Goal: Find specific page/section: Find specific page/section

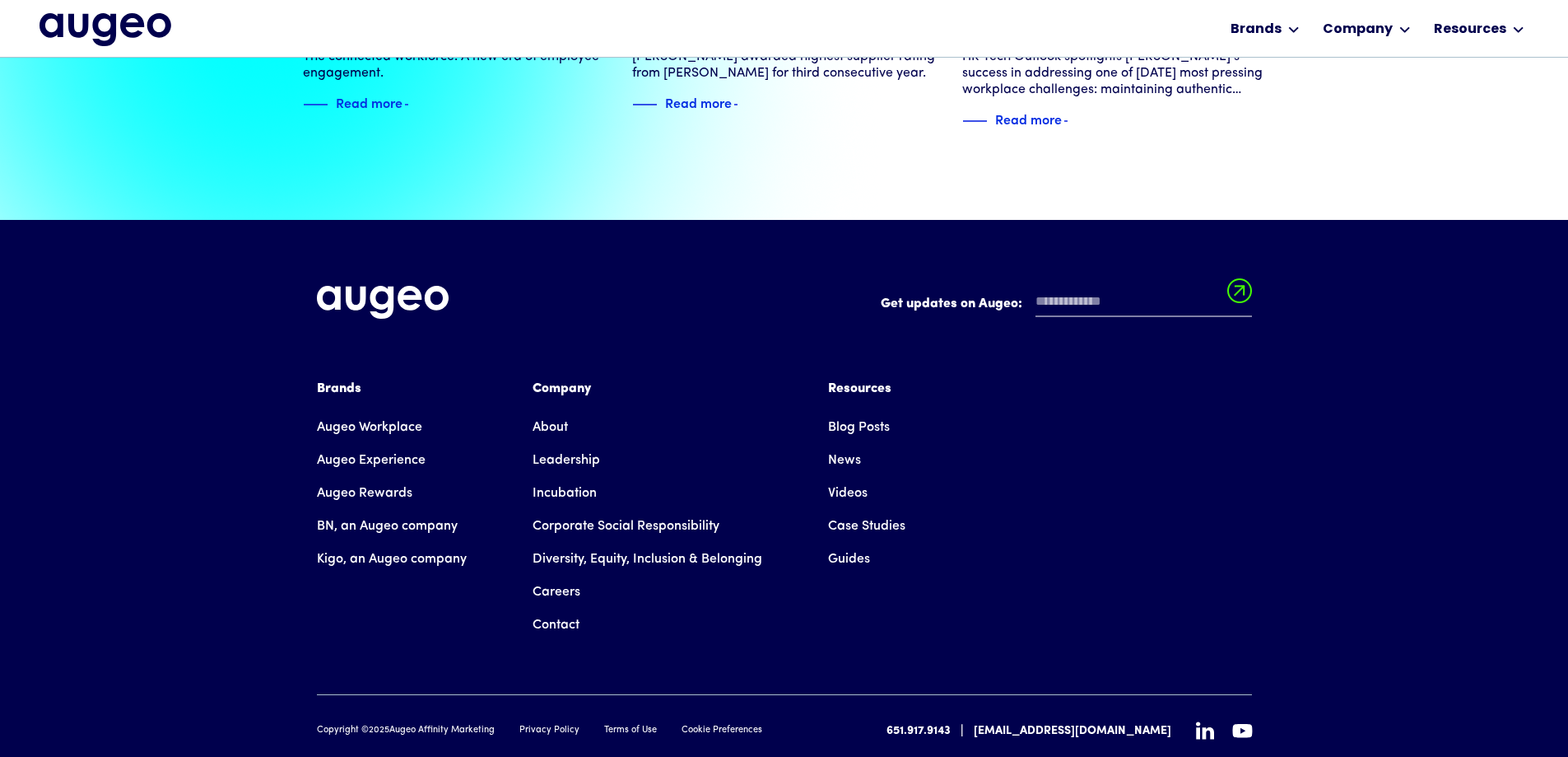
scroll to position [3771, 0]
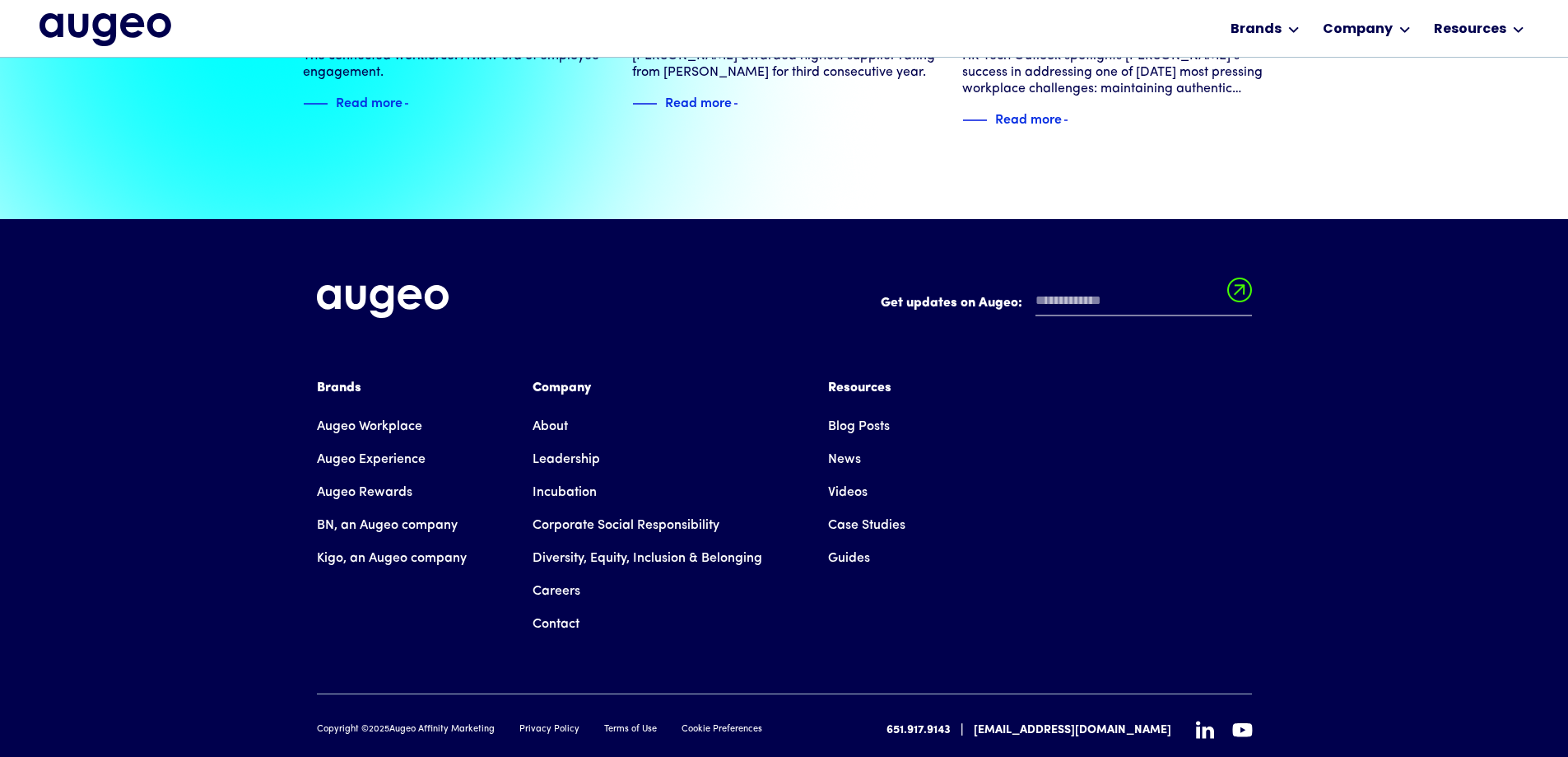
drag, startPoint x: 1536, startPoint y: 361, endPoint x: 1465, endPoint y: 120, distance: 251.2
click at [1536, 361] on div "Get updates on Augeo: Get updates on Augeo: Thanks for subscribing! Oops! Somet…" at bounding box center [784, 512] width 1568 height 587
click at [28, 525] on div "Get updates on Augeo: Get updates on Augeo: Thanks for subscribing! Oops! Somet…" at bounding box center [784, 512] width 1568 height 587
drag, startPoint x: 90, startPoint y: 273, endPoint x: 31, endPoint y: 5, distance: 274.4
click at [92, 273] on div "Get updates on Augeo: Get updates on Augeo: Thanks for subscribing! Oops! Somet…" at bounding box center [784, 512] width 1568 height 587
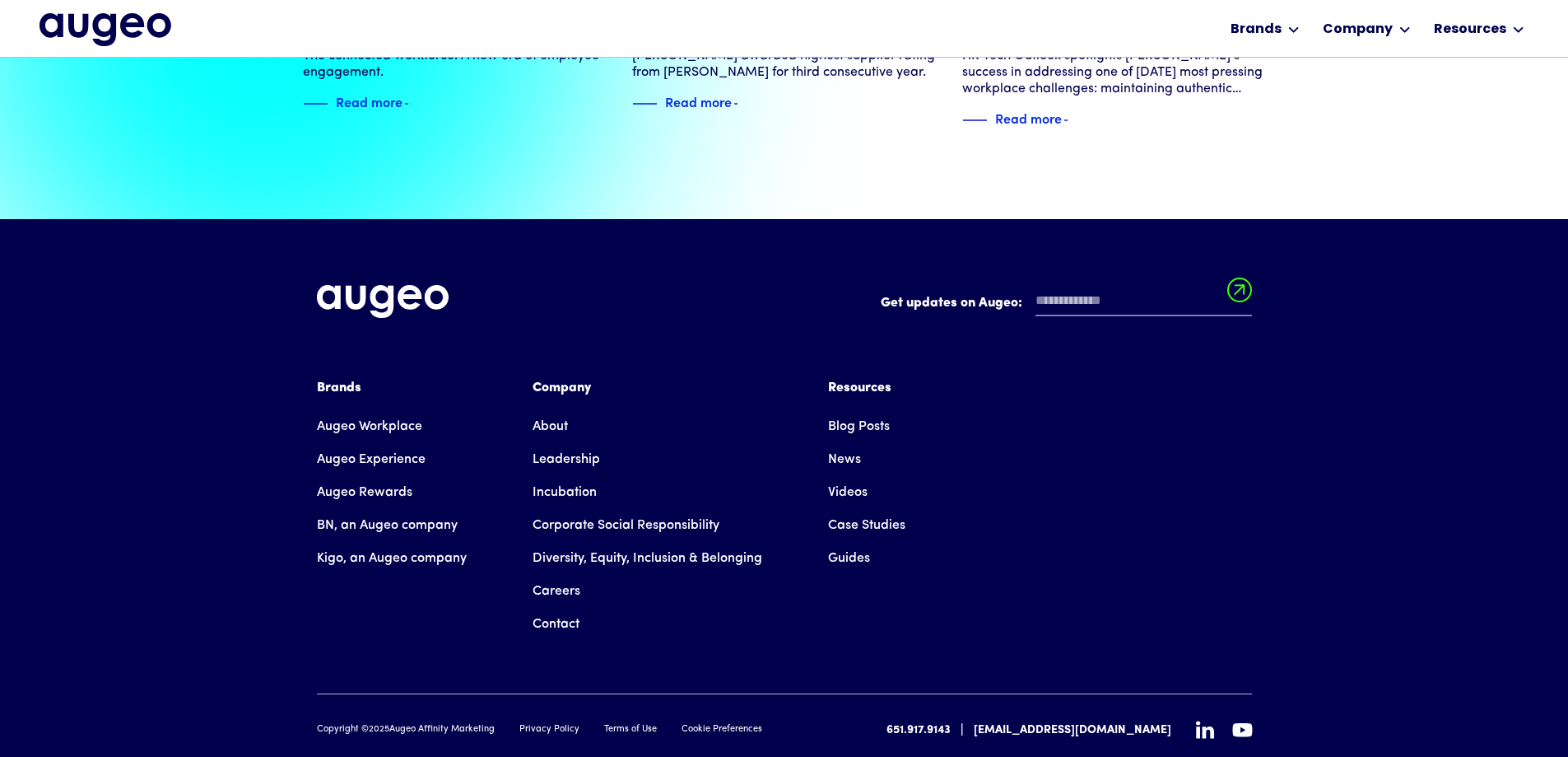
click at [571, 443] on link "Leadership" at bounding box center [566, 459] width 67 height 33
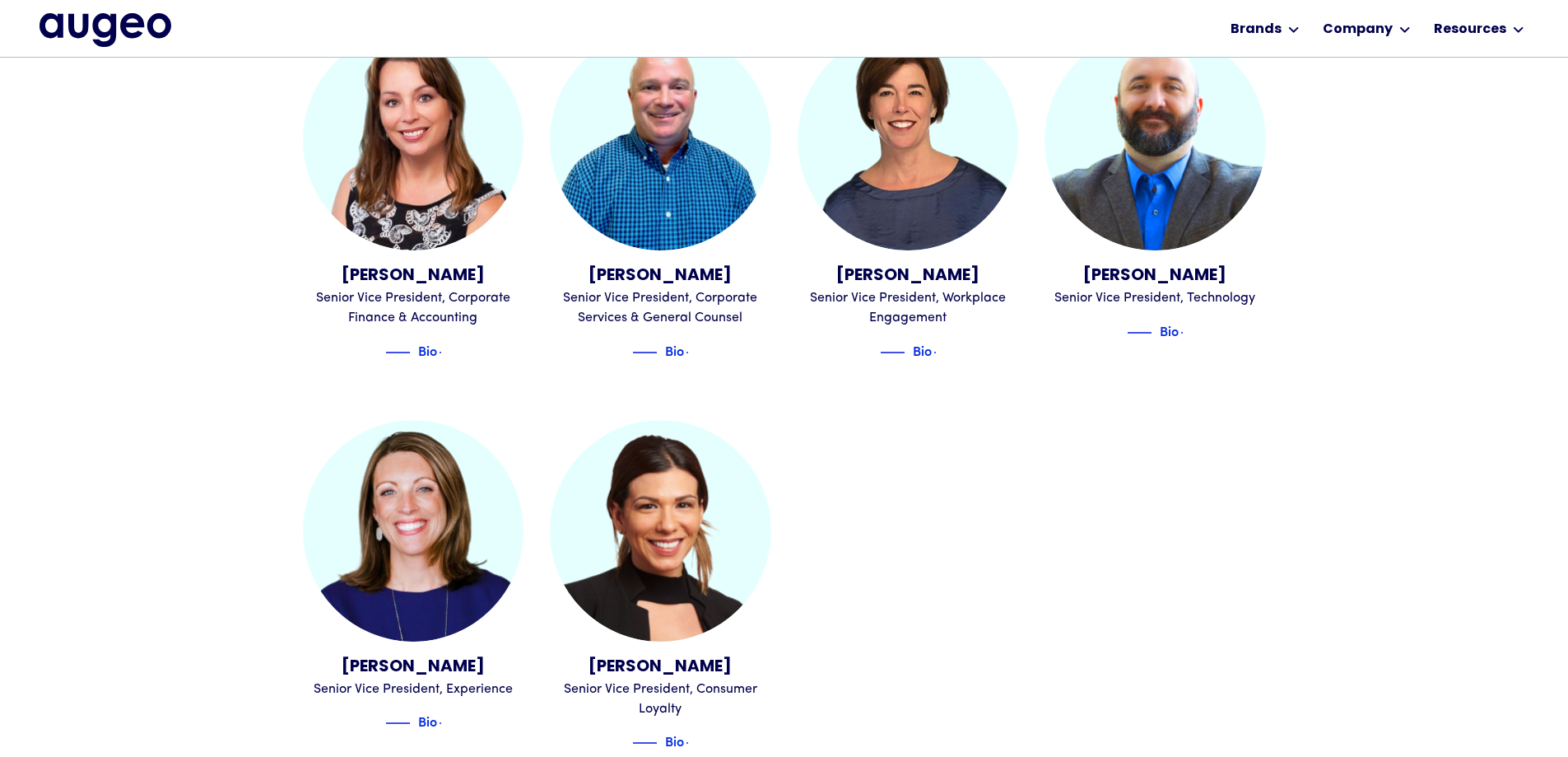
scroll to position [1827, 0]
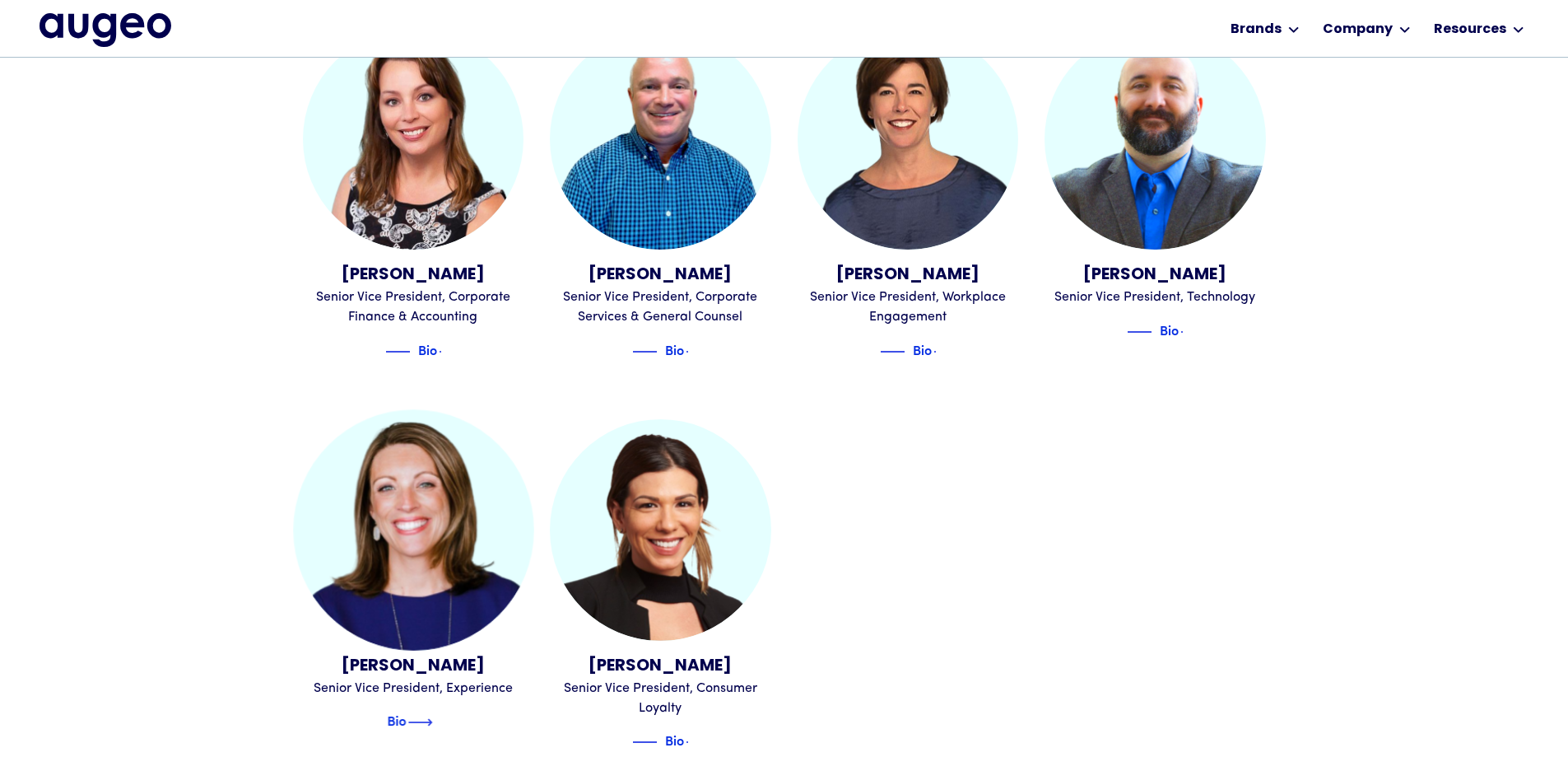
click at [426, 713] on img at bounding box center [419, 722] width 25 height 20
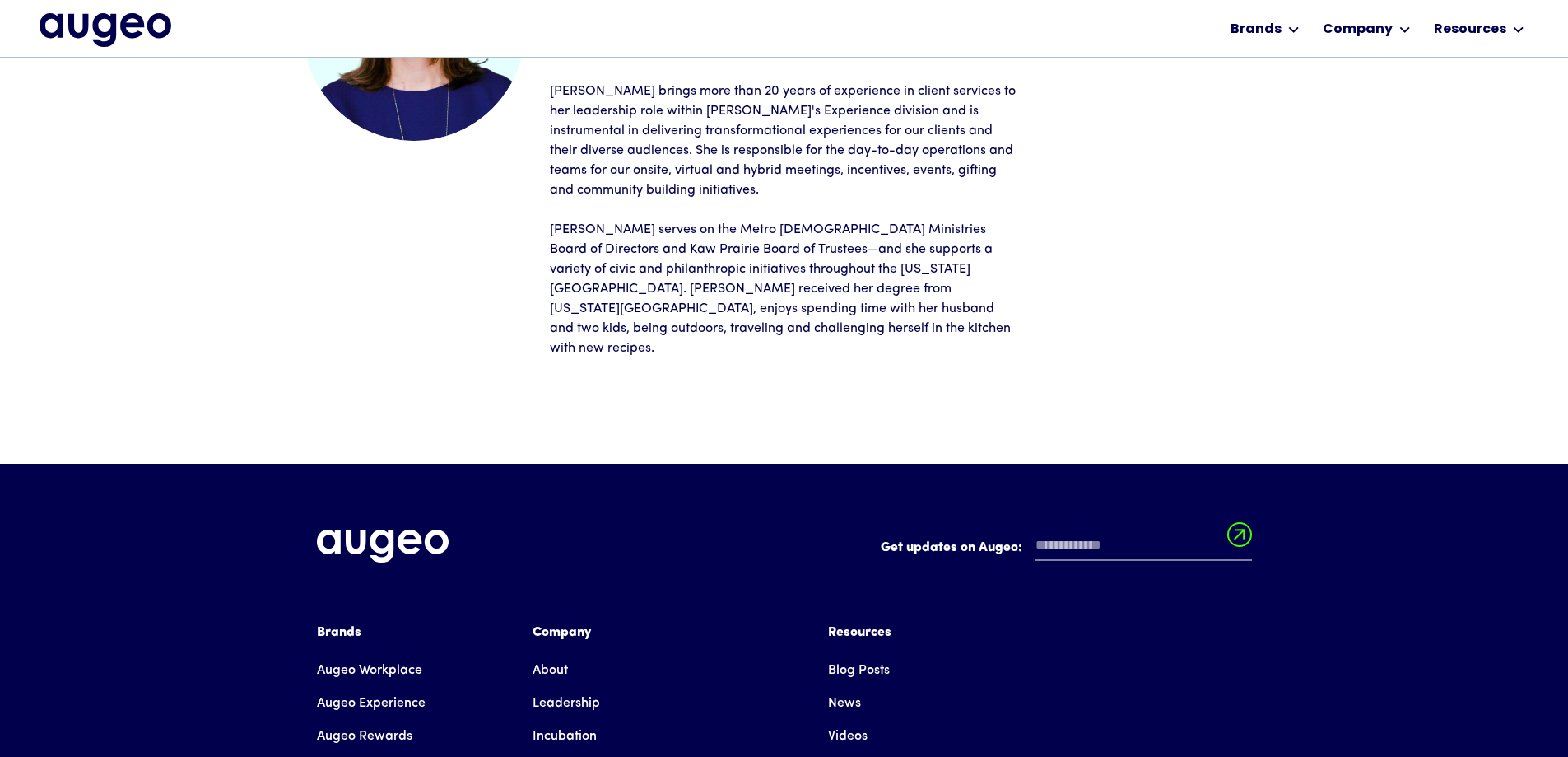
scroll to position [249, 0]
